Goal: Information Seeking & Learning: Learn about a topic

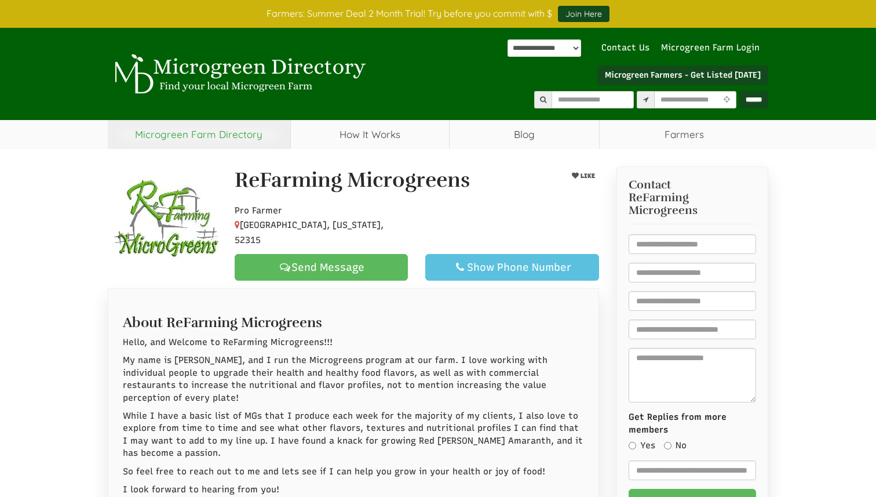
click at [235, 133] on link "Microgreen Farm Directory" at bounding box center [199, 134] width 183 height 29
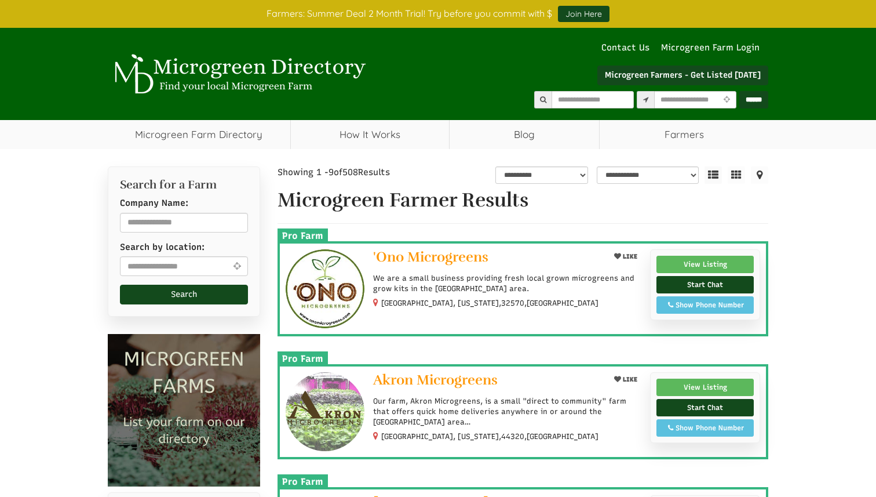
select select "Language Translate Widget"
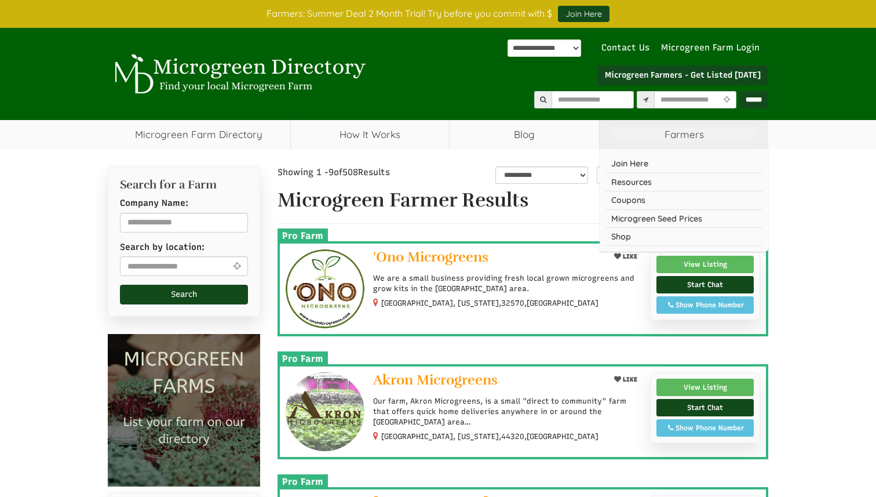
click at [673, 136] on span "Farmers" at bounding box center [684, 134] width 169 height 29
click at [680, 136] on span "Farmers" at bounding box center [684, 134] width 169 height 29
click at [665, 127] on span "Farmers" at bounding box center [684, 134] width 169 height 29
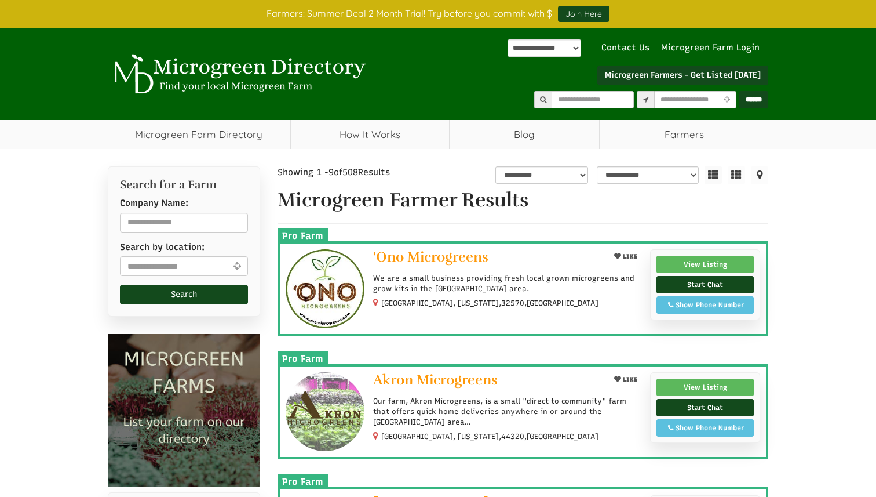
click at [443, 290] on p "We are a small business providing fresh local grown microgreens and grow kits i…" at bounding box center [507, 283] width 268 height 21
click at [425, 253] on span "'Ono Microgreens" at bounding box center [430, 256] width 115 height 17
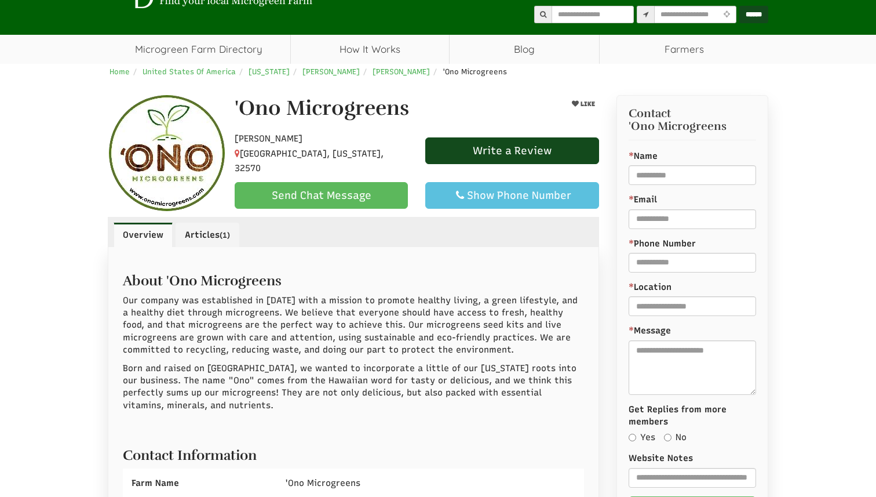
scroll to position [79, 0]
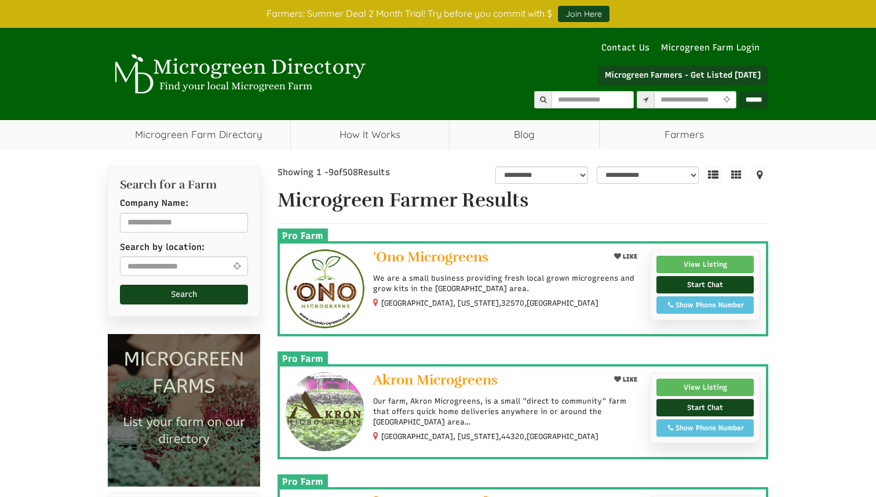
select select "Language Translate Widget"
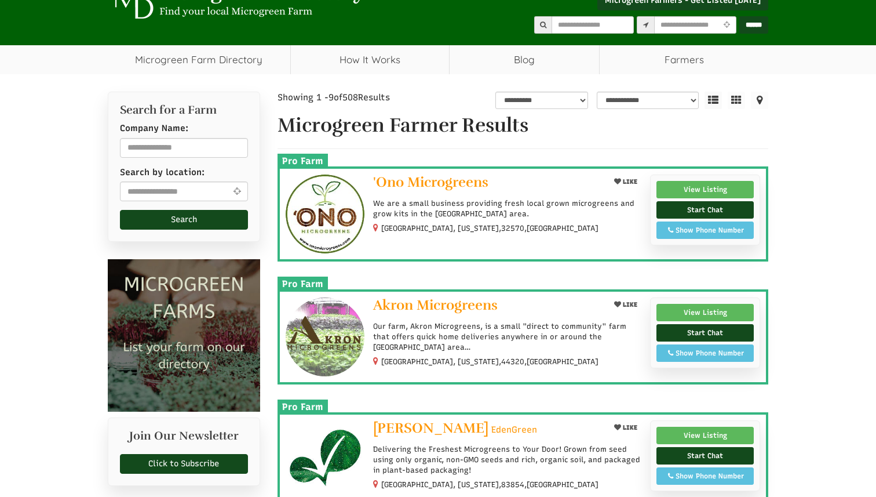
scroll to position [77, 0]
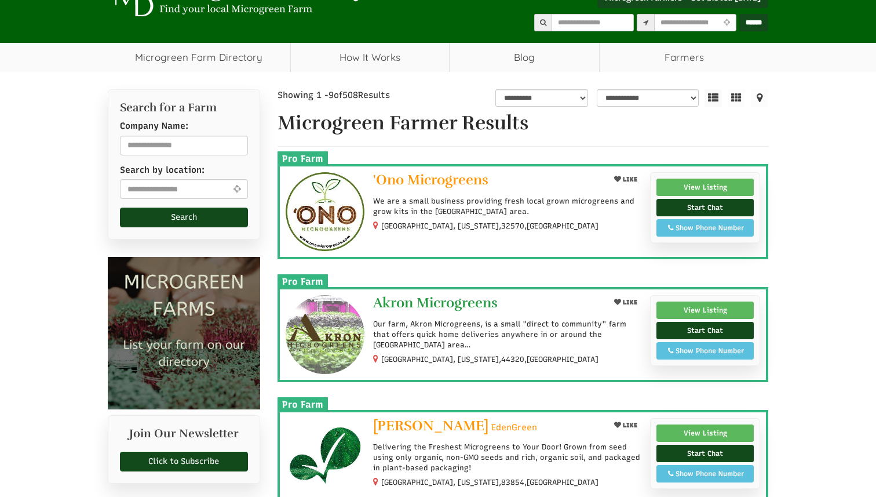
click at [450, 301] on span "Akron Microgreens" at bounding box center [435, 302] width 125 height 17
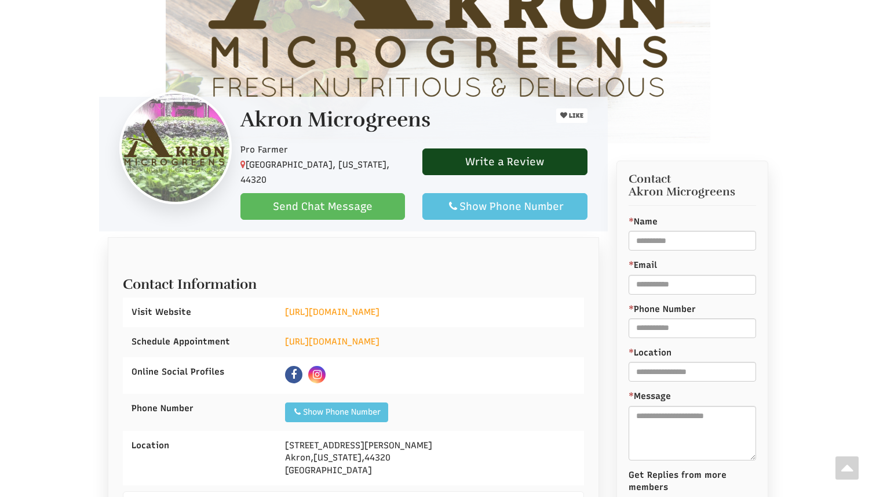
scroll to position [214, 0]
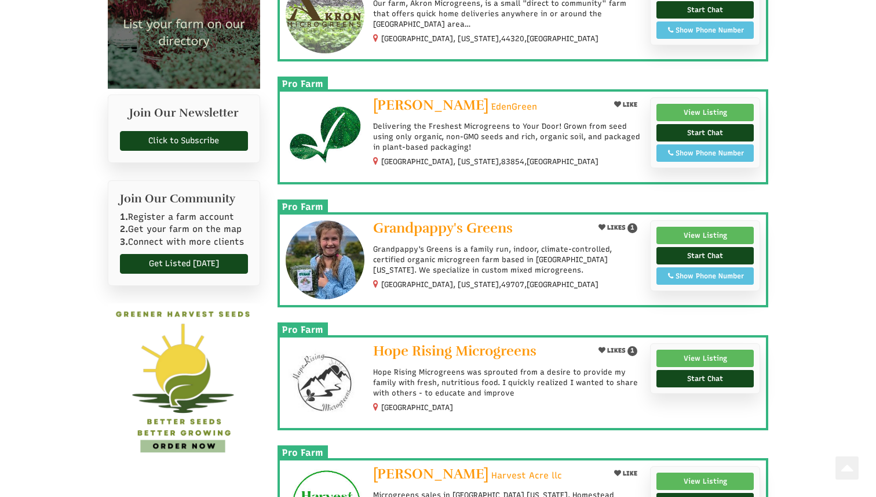
scroll to position [403, 0]
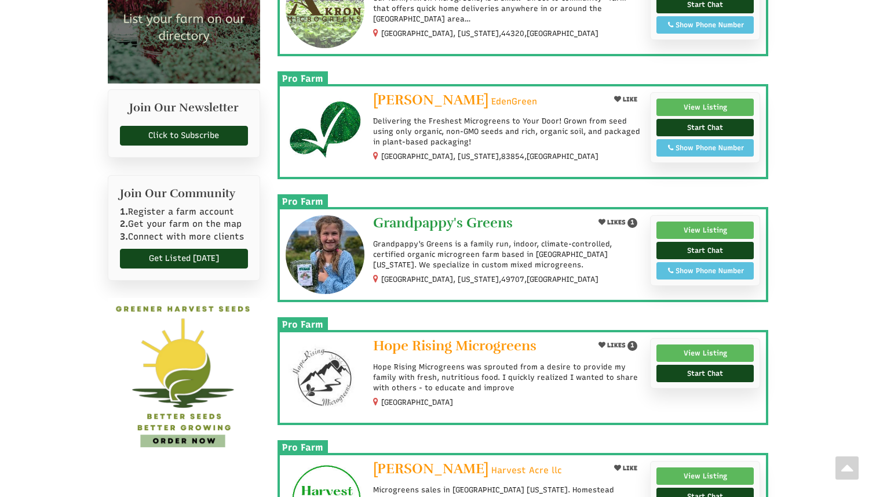
click at [452, 220] on span "Grandpappy's Greens" at bounding box center [443, 222] width 140 height 17
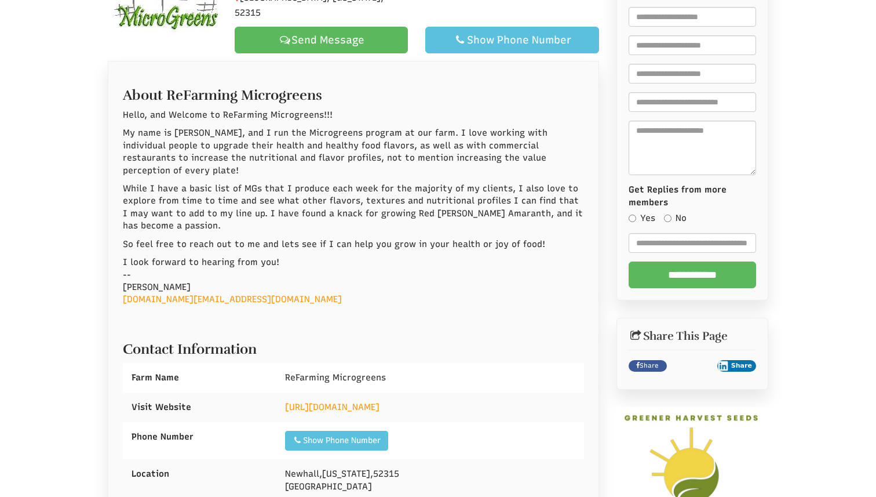
scroll to position [232, 0]
